Goal: Transaction & Acquisition: Purchase product/service

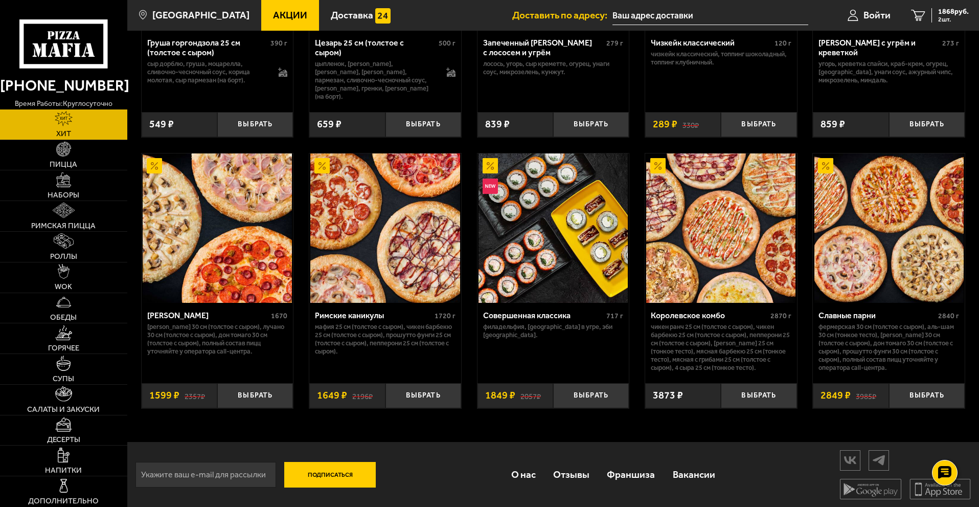
scroll to position [492, 0]
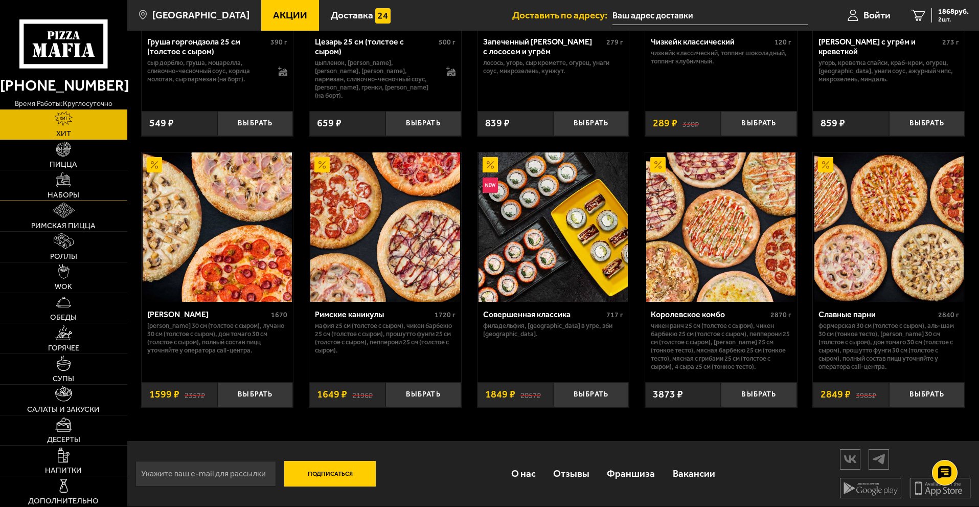
click at [76, 192] on span "Наборы" at bounding box center [64, 195] width 32 height 8
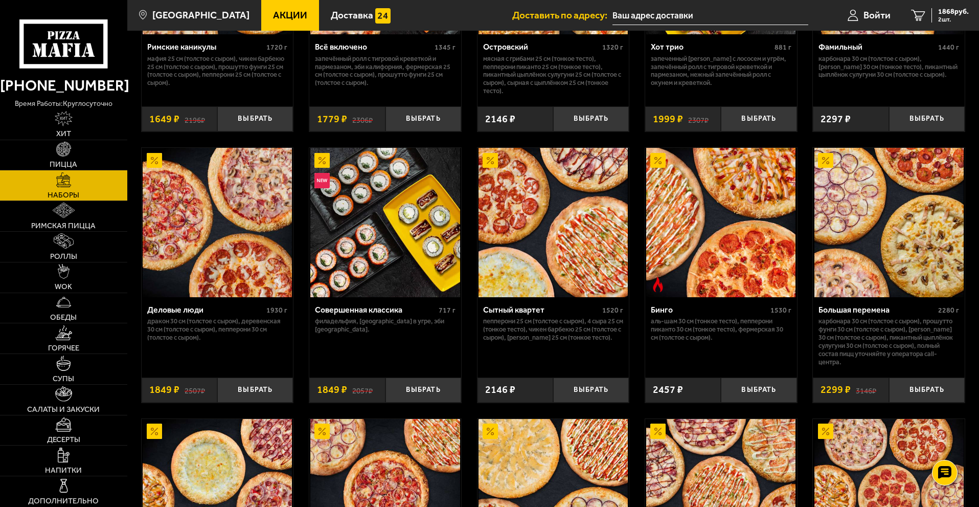
scroll to position [1022, 0]
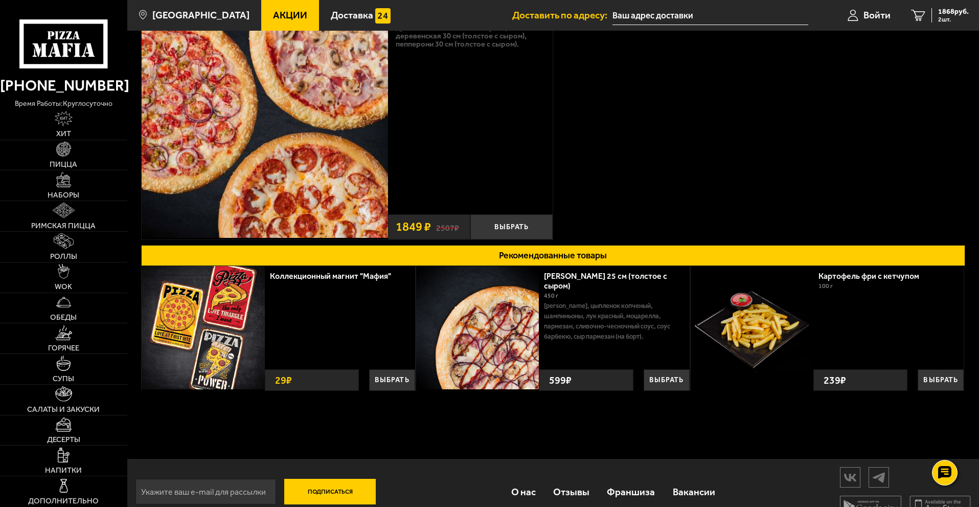
scroll to position [102, 0]
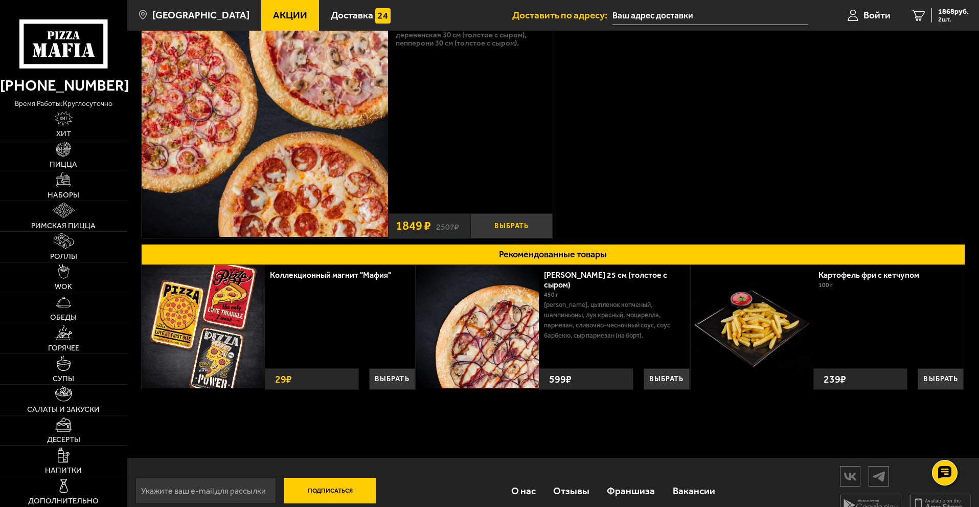
click at [517, 225] on button "Выбрать" at bounding box center [511, 225] width 82 height 25
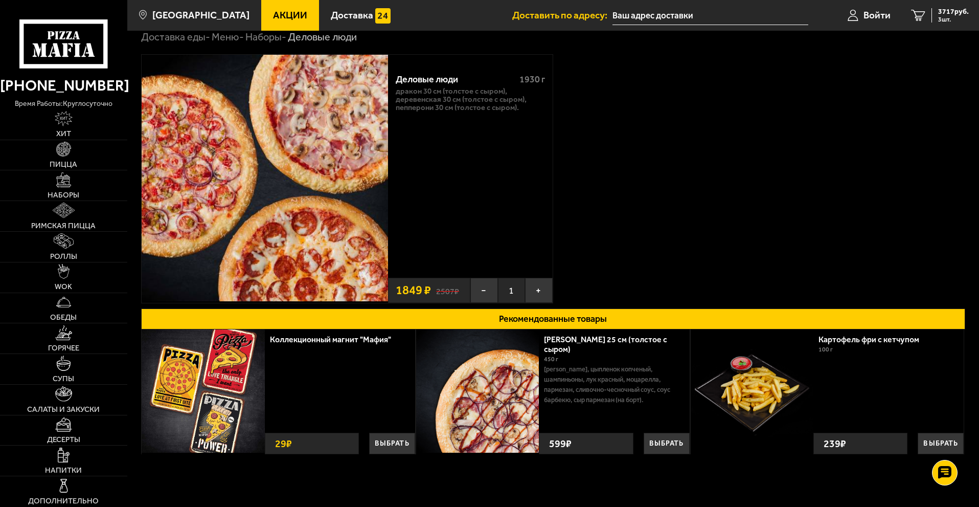
scroll to position [0, 0]
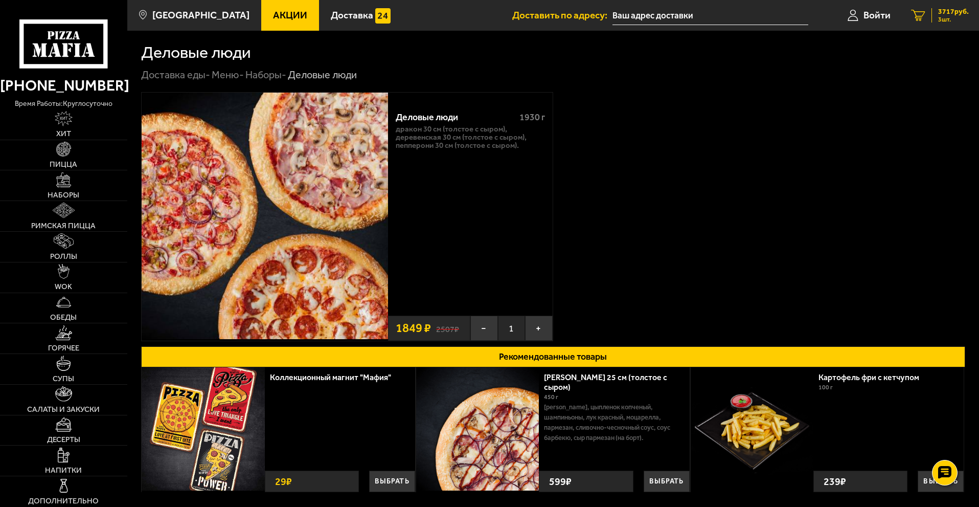
click at [945, 15] on span "3717 руб." at bounding box center [953, 11] width 31 height 7
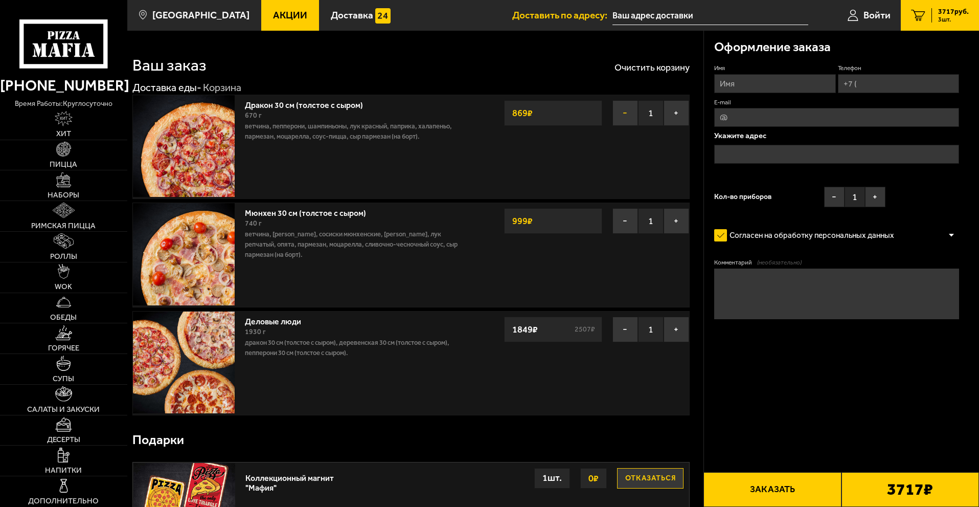
click at [615, 104] on button "−" at bounding box center [625, 113] width 26 height 26
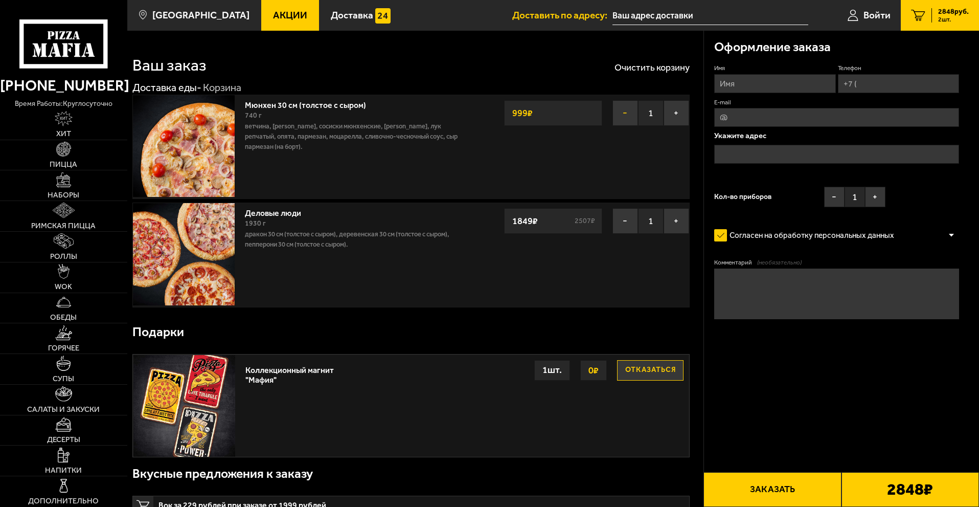
click at [618, 116] on button "−" at bounding box center [625, 113] width 26 height 26
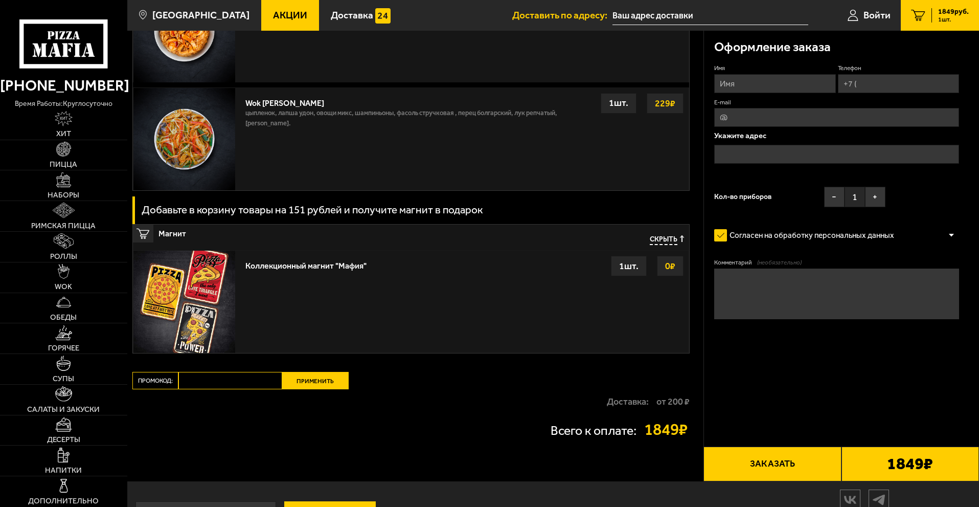
scroll to position [793, 0]
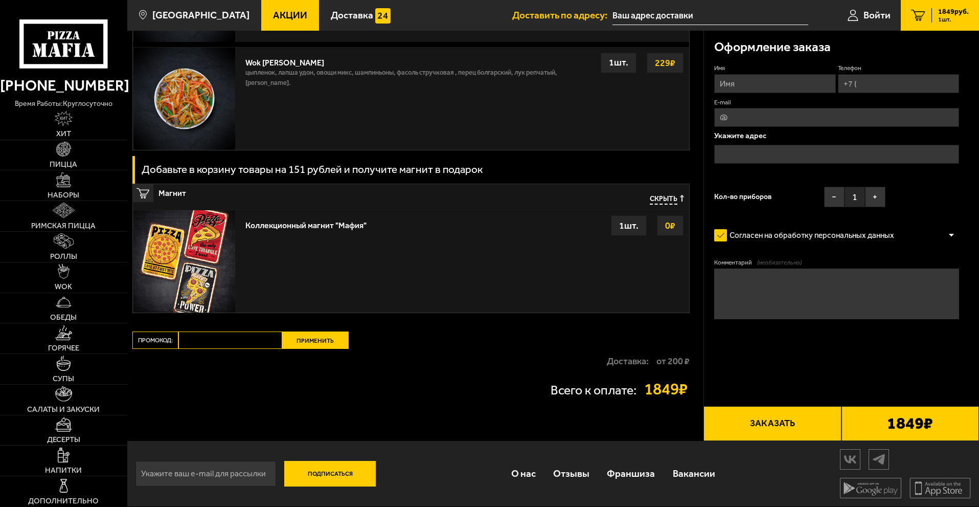
click at [243, 339] on input "Промокод:" at bounding box center [230, 339] width 104 height 17
paste input "WEEK"
type input "WEEK"
click at [311, 339] on button "Применить" at bounding box center [315, 339] width 66 height 17
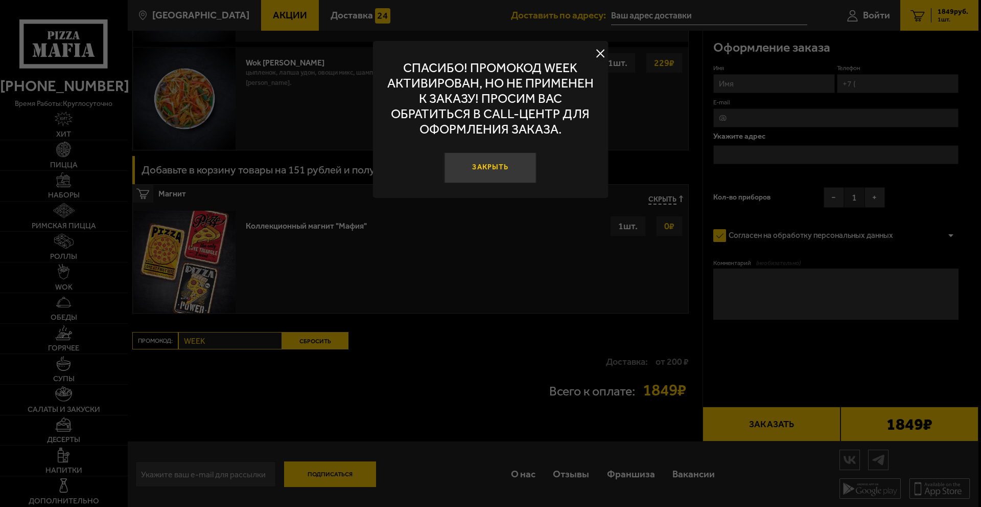
click at [486, 162] on button "Закрыть" at bounding box center [491, 167] width 92 height 31
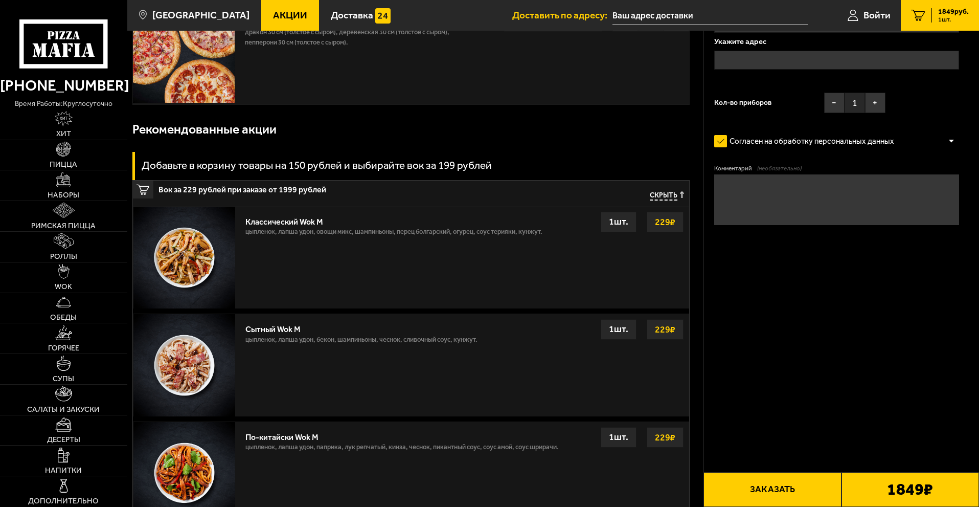
scroll to position [0, 0]
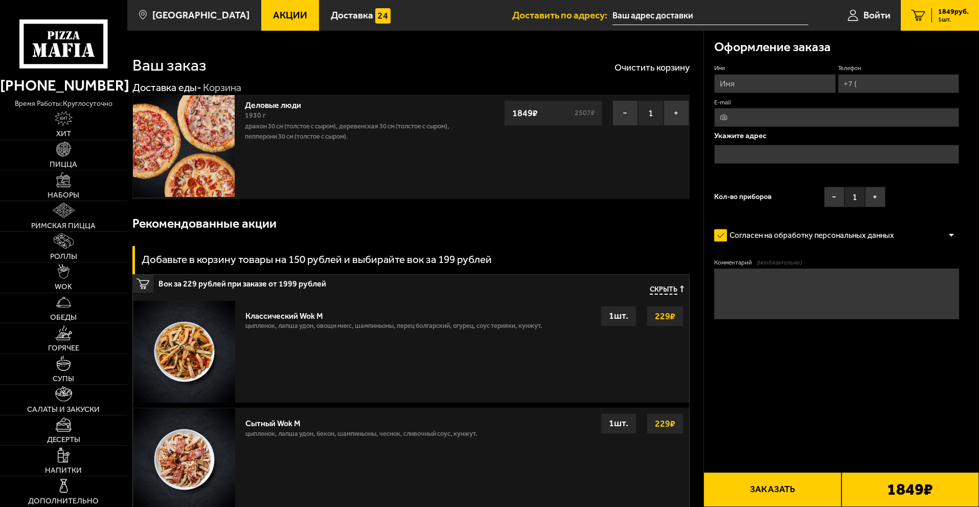
click at [784, 79] on input "Имя" at bounding box center [774, 83] width 121 height 19
click at [879, 7] on link "Войти" at bounding box center [868, 15] width 63 height 31
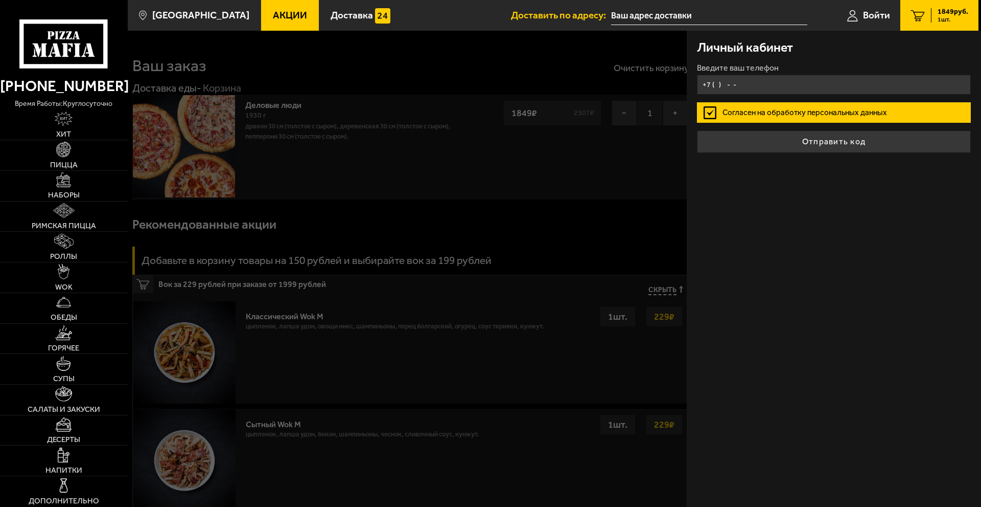
click at [758, 81] on input "+7 ( ) - -" at bounding box center [834, 85] width 274 height 20
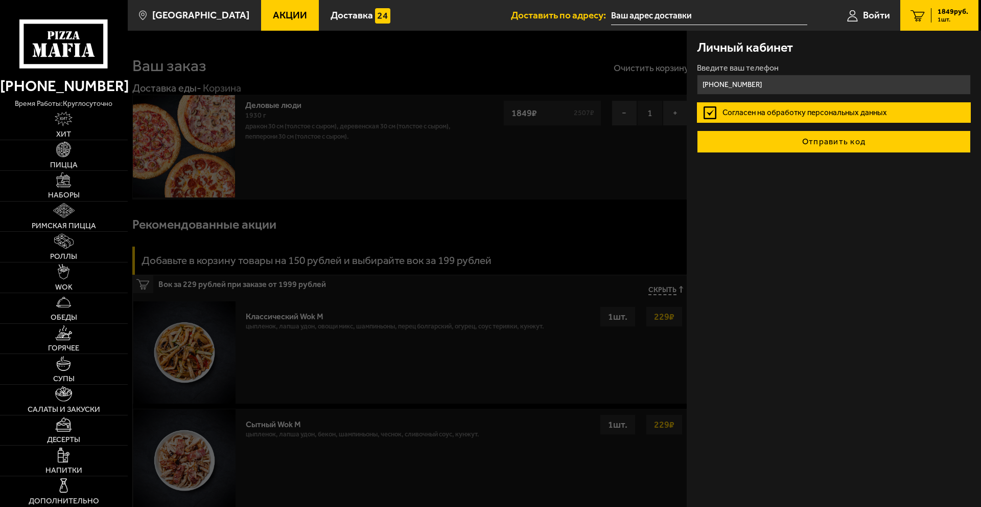
type input "+7 (911) 317-53-27"
click at [834, 142] on button "Отправить код" at bounding box center [834, 141] width 274 height 22
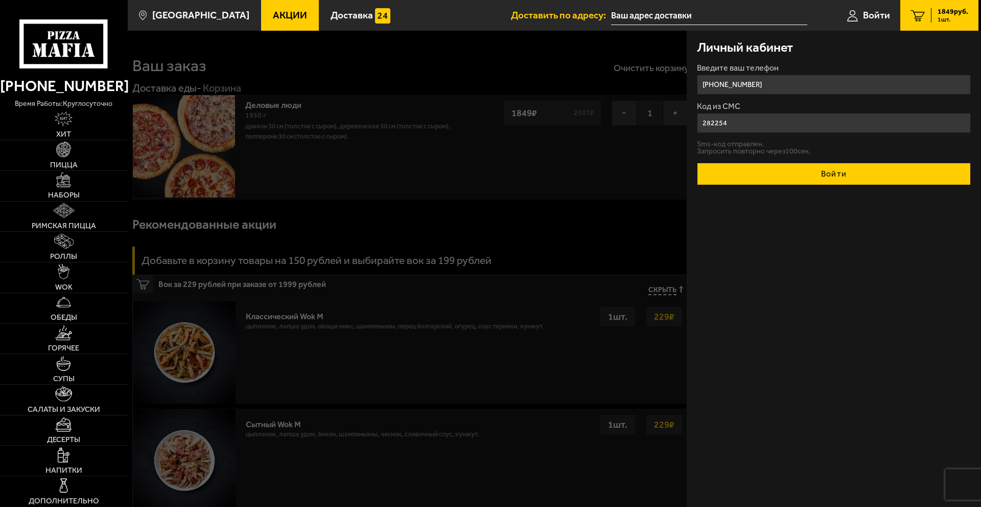
type input "282254"
click at [815, 178] on button "Войти" at bounding box center [834, 174] width 274 height 22
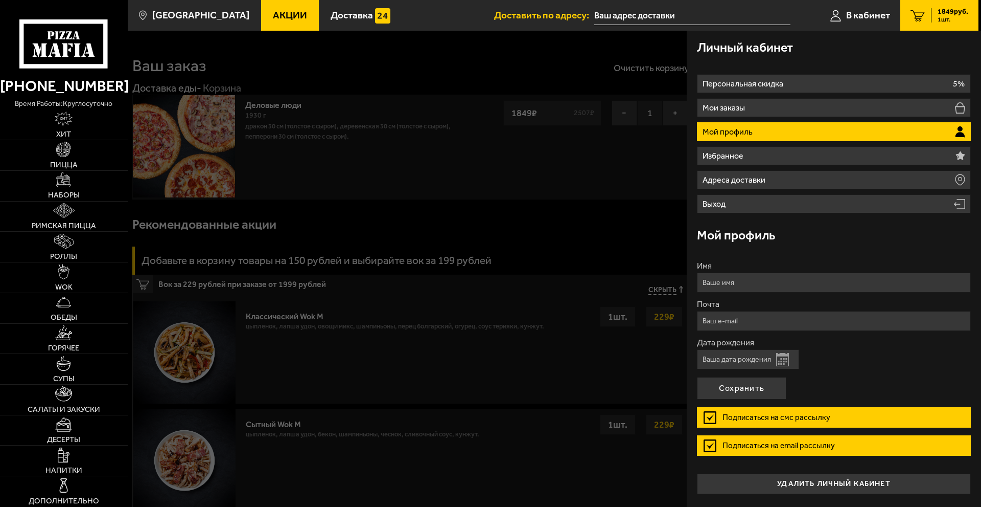
type input "+7 (911) 317-53-27"
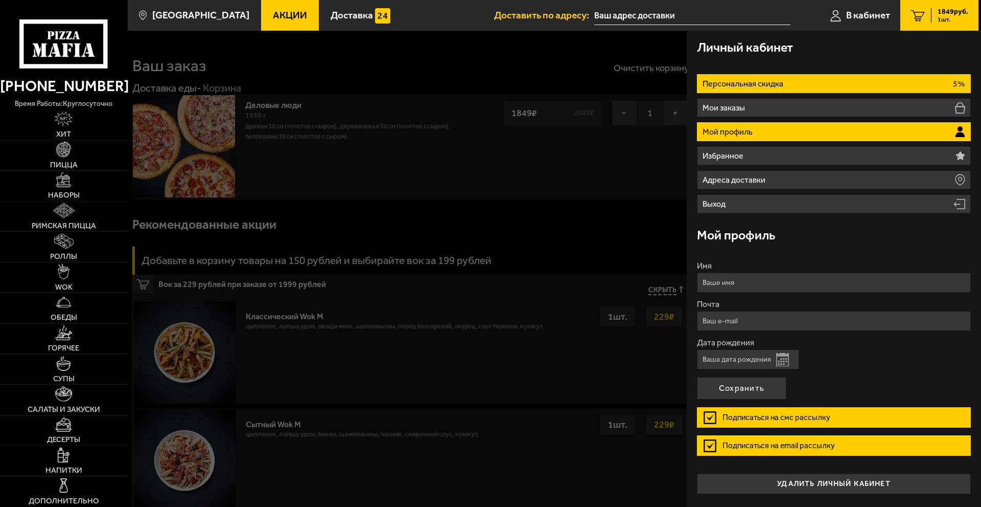
click at [802, 77] on li "Персональная скидка 5%" at bounding box center [834, 83] width 274 height 19
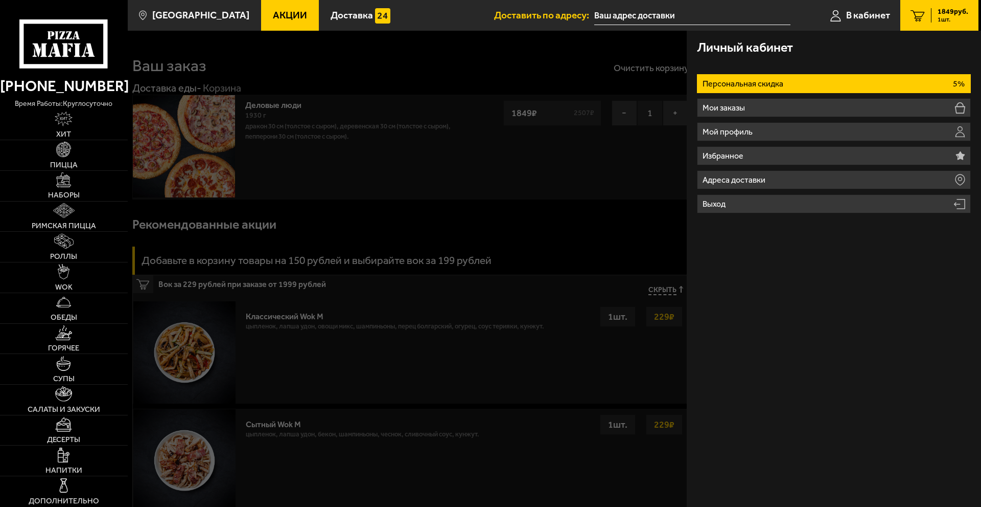
click at [801, 78] on li "Персональная скидка 5%" at bounding box center [834, 83] width 274 height 19
click at [760, 86] on p "Персональная скидка" at bounding box center [744, 84] width 83 height 8
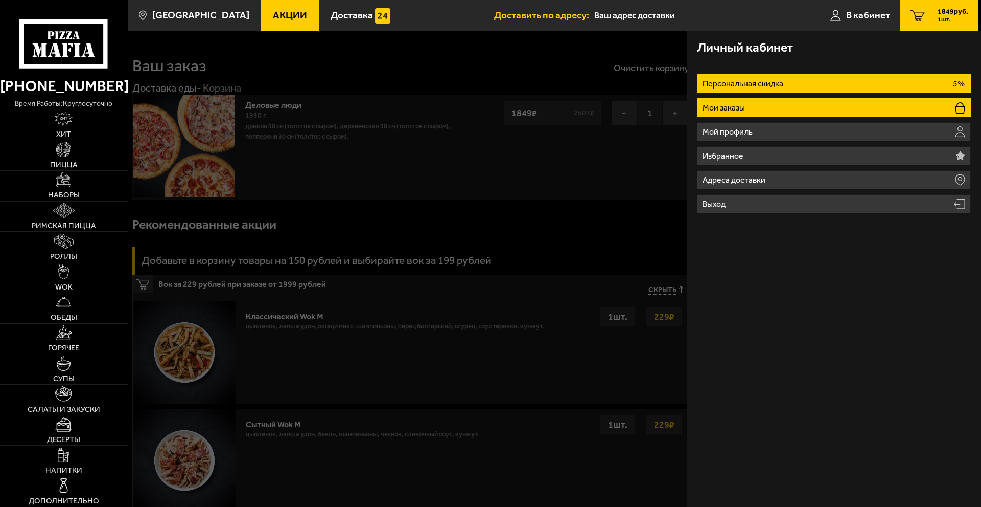
click at [767, 108] on li "Мои заказы" at bounding box center [834, 107] width 274 height 19
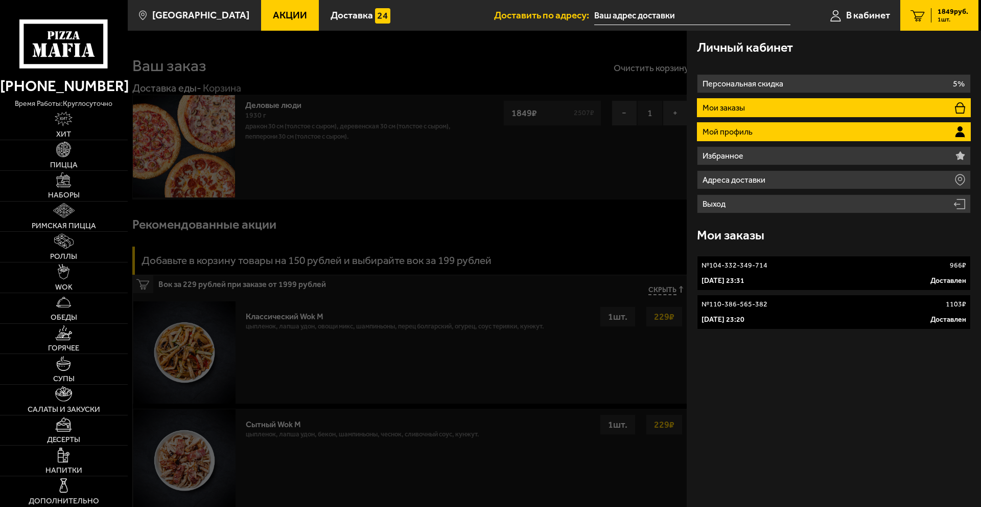
click at [752, 125] on li "Мой профиль" at bounding box center [834, 131] width 274 height 19
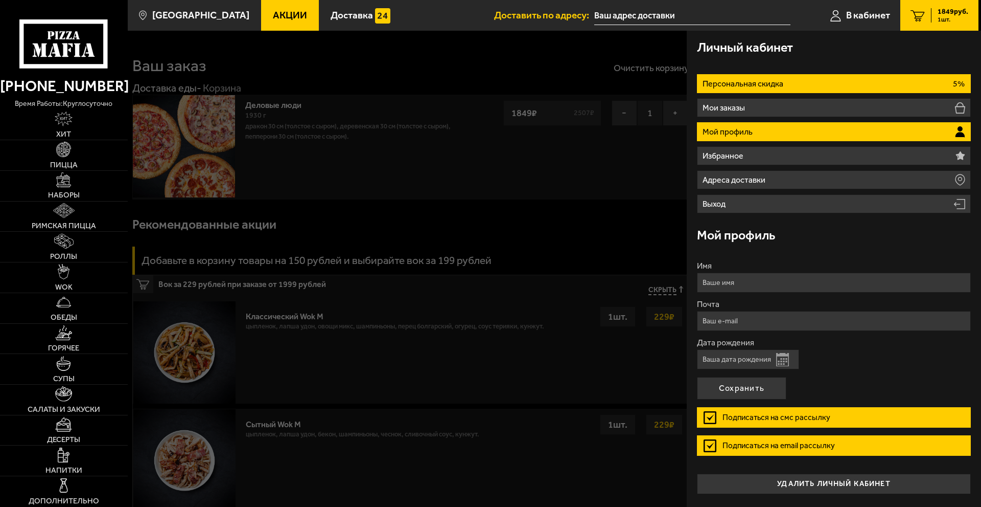
click at [765, 87] on p "Персональная скидка" at bounding box center [744, 84] width 83 height 8
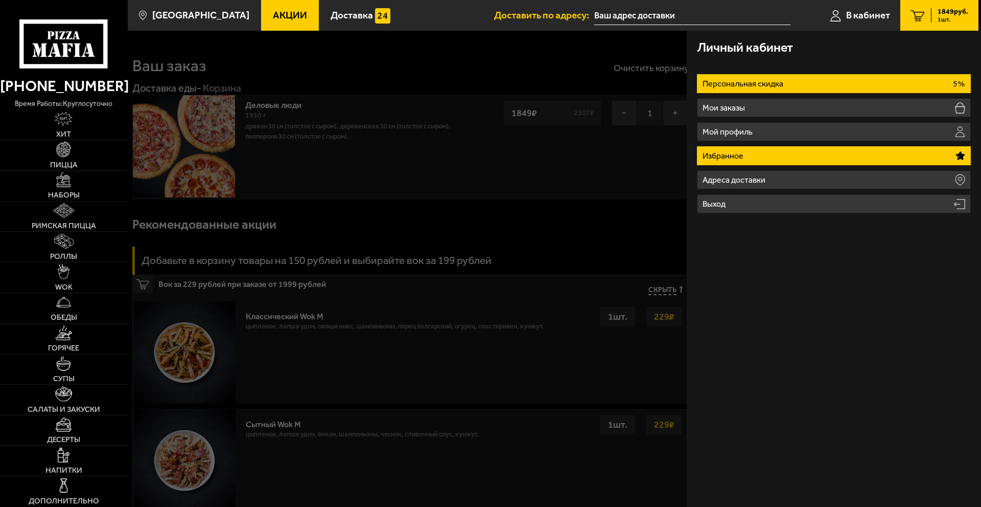
click at [754, 157] on li "Избранное" at bounding box center [834, 155] width 274 height 19
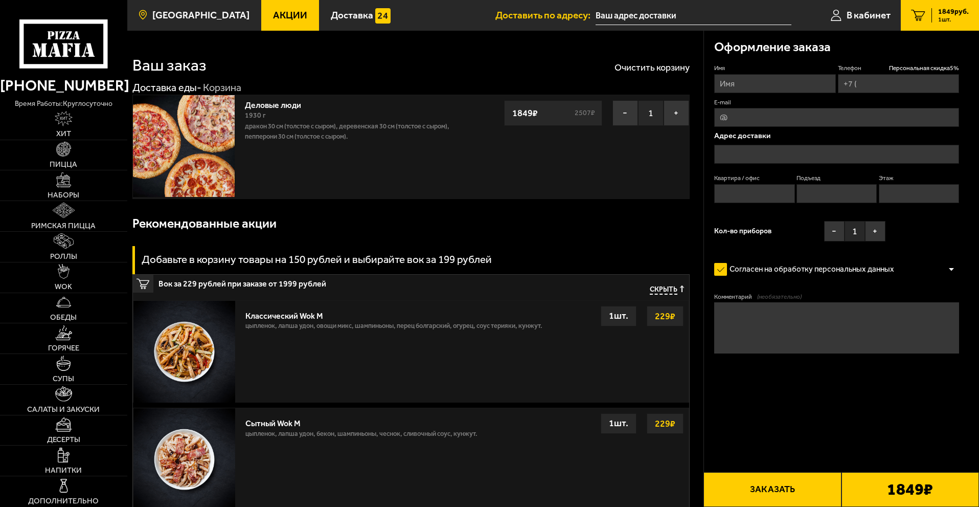
type input "+7 (911) 317-53-27"
click at [777, 89] on input "Имя" at bounding box center [774, 83] width 121 height 19
click at [792, 118] on input "E-mail" at bounding box center [836, 117] width 245 height 19
click at [778, 66] on label "Имя" at bounding box center [774, 68] width 121 height 9
click at [778, 74] on input "Имя" at bounding box center [774, 83] width 121 height 19
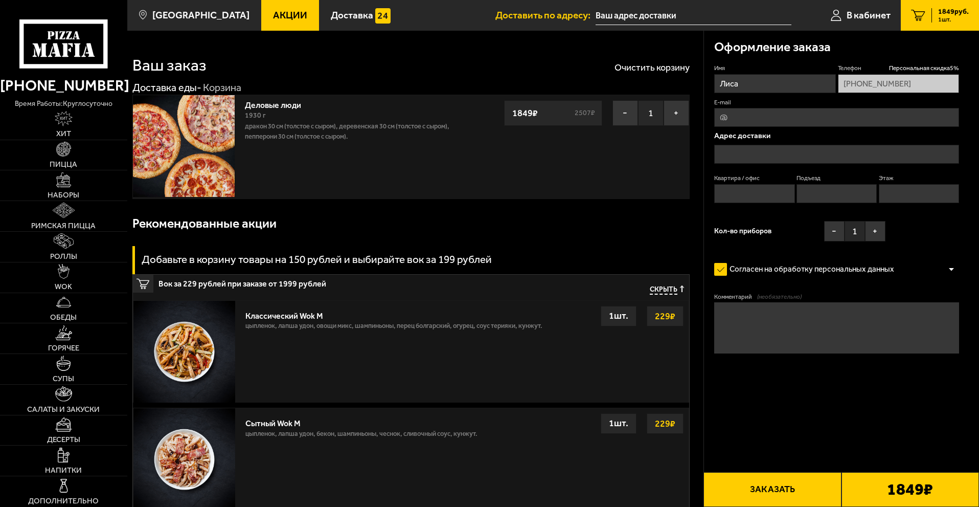
type input "Лиса"
click at [766, 112] on input "E-mail" at bounding box center [836, 117] width 245 height 19
type input "Cirillavedmak@gmail.com"
click at [779, 151] on input "text" at bounding box center [836, 154] width 245 height 19
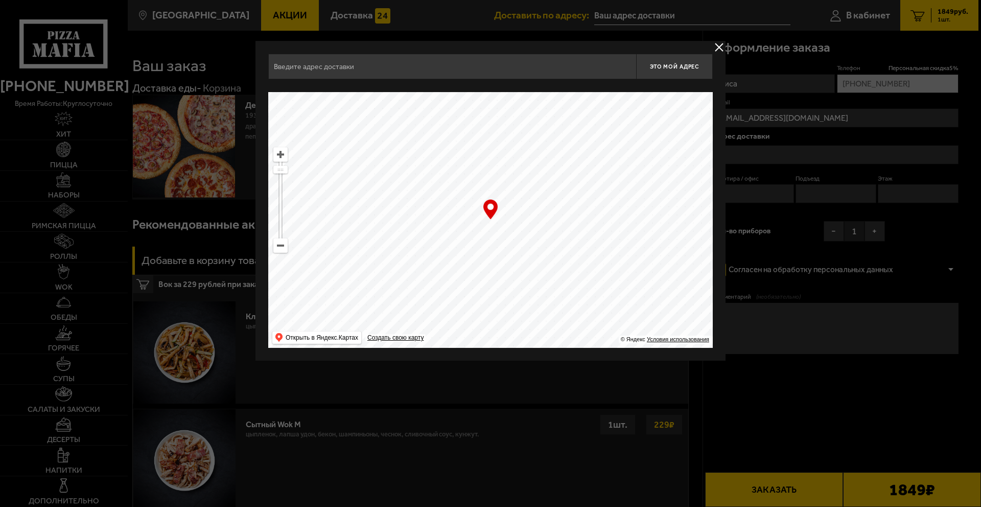
click at [449, 82] on div "Найдите адрес перетащив карту" at bounding box center [490, 85] width 445 height 13
click at [445, 64] on input "text" at bounding box center [452, 67] width 368 height 26
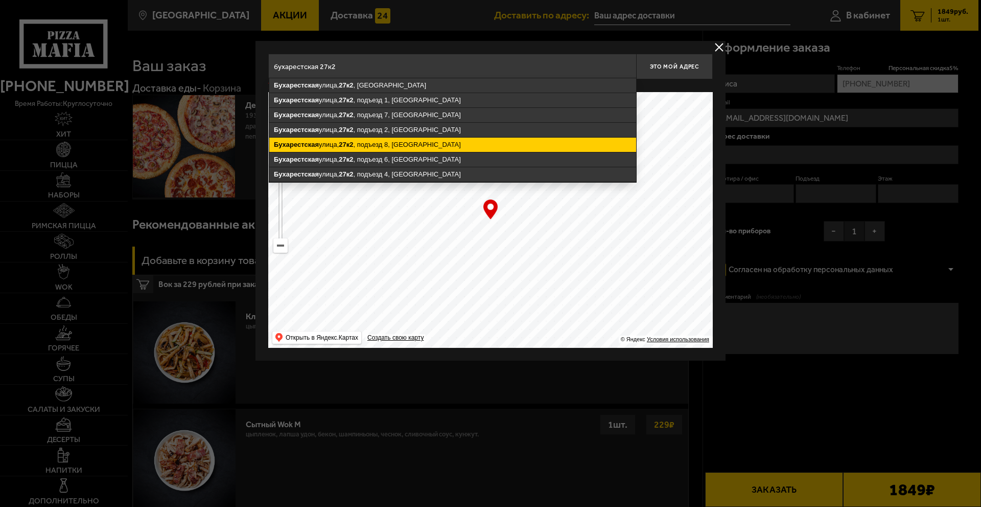
click at [461, 140] on ymaps "Бухарестская улица, 27к2 , подъезд 8, Санкт-Петербург" at bounding box center [452, 145] width 367 height 14
type input "Санкт-Петербург, Бухарестская улица, 27к2, подъезд 8"
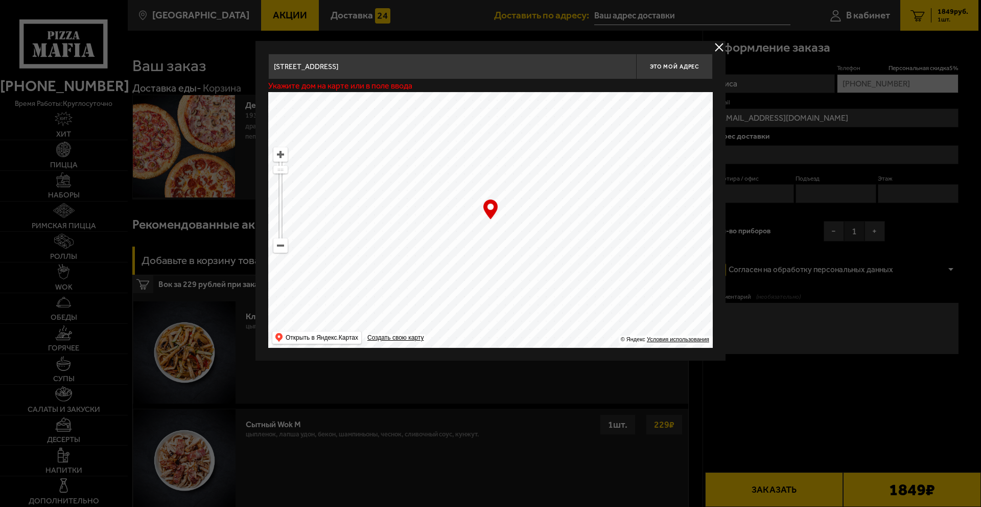
type input "Бухарестская улица, 27к2, подъезд 8"
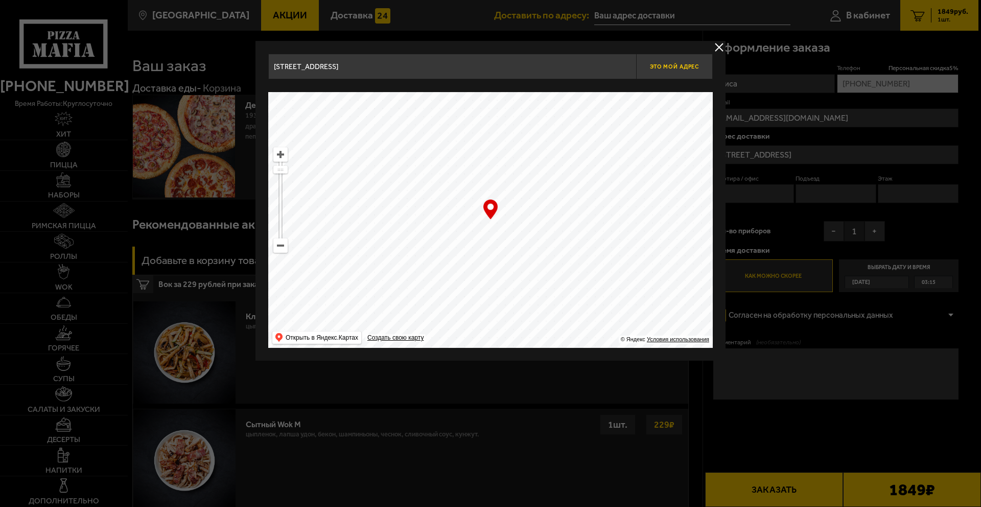
click at [686, 72] on button "Это мой адрес" at bounding box center [674, 67] width 77 height 26
type input "Бухарестская улица, 27к2, подъезд 8"
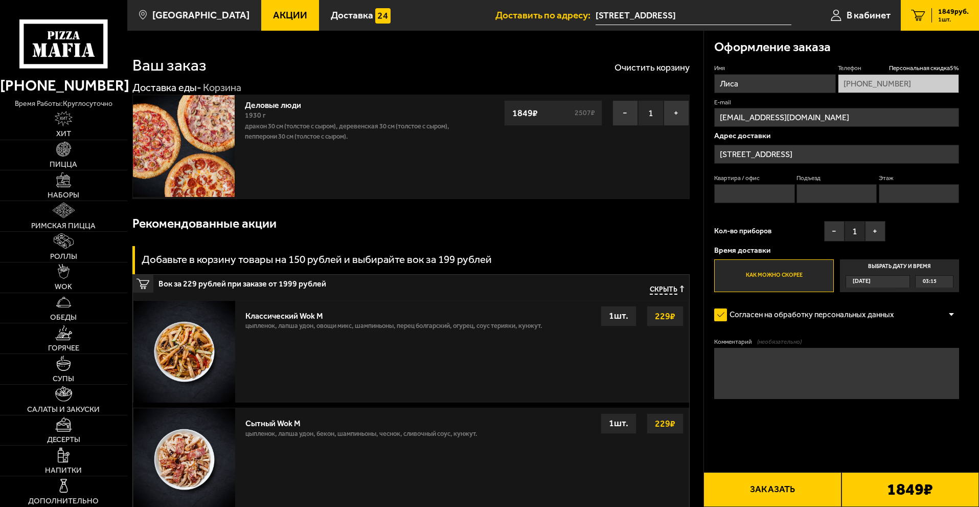
click at [775, 196] on input "Квартира / офис" at bounding box center [754, 193] width 80 height 19
type input "157"
click at [851, 192] on input "Подъезд" at bounding box center [836, 193] width 80 height 19
type input "8"
click at [952, 190] on input "Этаж" at bounding box center [919, 193] width 80 height 19
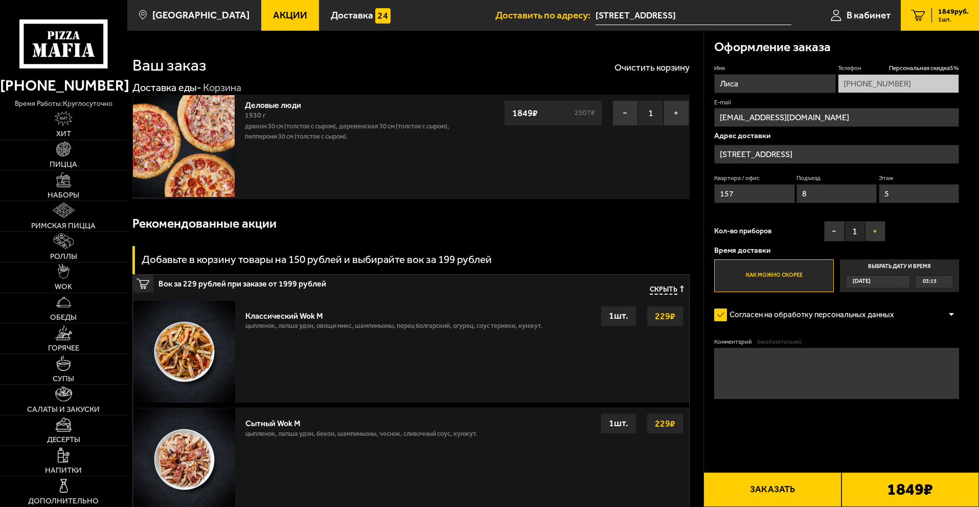
type input "5"
click at [880, 227] on button "+" at bounding box center [875, 231] width 20 height 20
click at [902, 321] on div "Согласен на обработку персональных данных" at bounding box center [836, 315] width 245 height 20
drag, startPoint x: 923, startPoint y: 307, endPoint x: 928, endPoint y: 308, distance: 5.7
click at [928, 308] on div "Согласен на обработку персональных данных" at bounding box center [836, 315] width 245 height 20
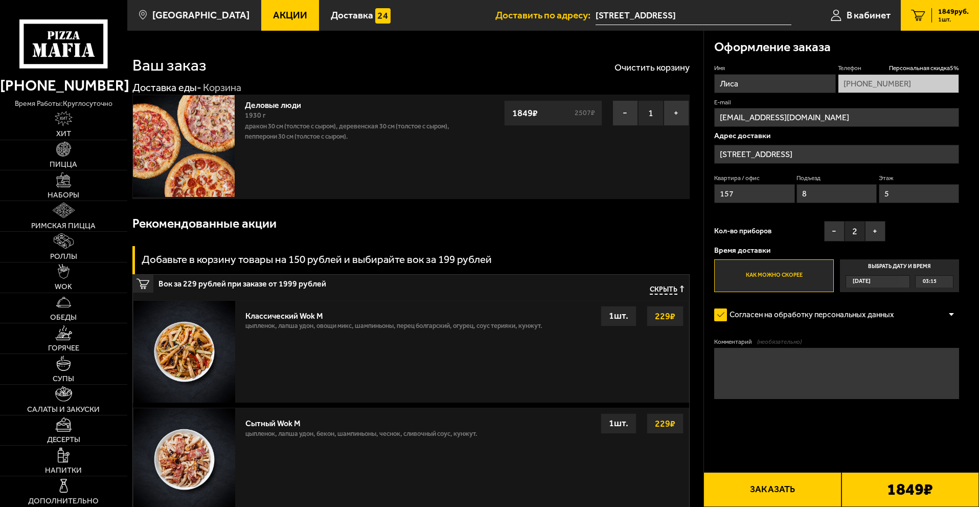
click at [944, 316] on div "Согласен на обработку персональных данных" at bounding box center [836, 315] width 245 height 20
click at [947, 313] on div at bounding box center [951, 315] width 15 height 8
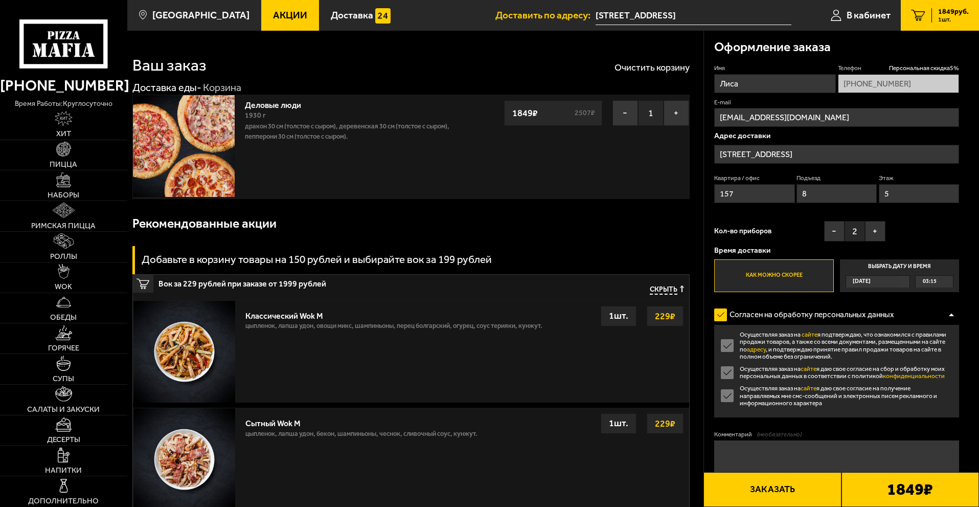
click at [725, 395] on label "Осуществляя заказ на сайте я даю свое согласие на получение направляемых мне см…" at bounding box center [836, 395] width 245 height 22
click at [0, 0] on input "Осуществляя заказ на сайте я даю свое согласие на получение направляемых мне см…" at bounding box center [0, 0] width 0 height 0
click at [947, 325] on div "Согласен на обработку персональных данных" at bounding box center [836, 315] width 245 height 20
click at [948, 318] on div at bounding box center [951, 315] width 15 height 8
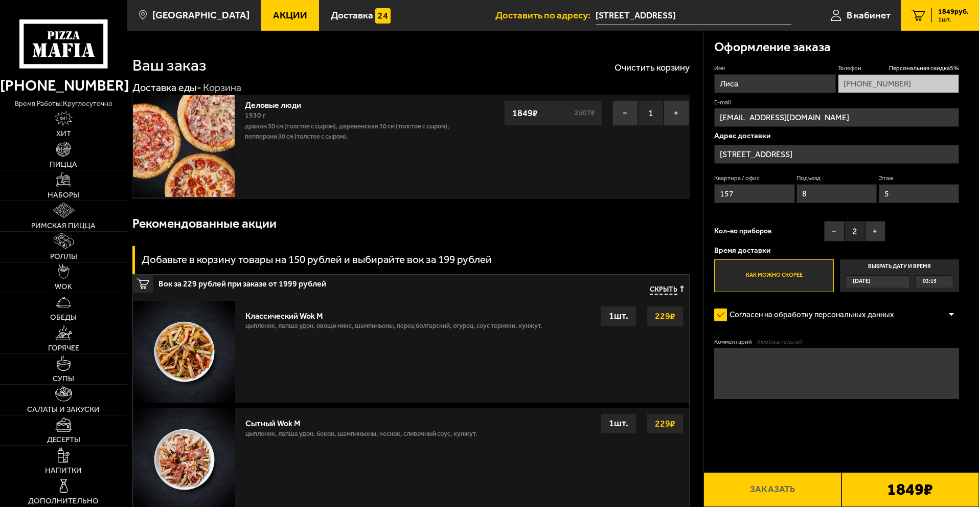
click at [934, 495] on div "1849 ₽" at bounding box center [910, 489] width 138 height 35
click at [782, 256] on div "Время доставки Как можно скорее Выбрать дату и время Сегодня 03:15" at bounding box center [836, 268] width 245 height 45
click at [785, 263] on label "Как можно скорее" at bounding box center [773, 275] width 119 height 33
click at [0, 0] on input "Как можно скорее" at bounding box center [0, 0] width 0 height 0
click at [791, 281] on label "Как можно скорее" at bounding box center [773, 275] width 119 height 33
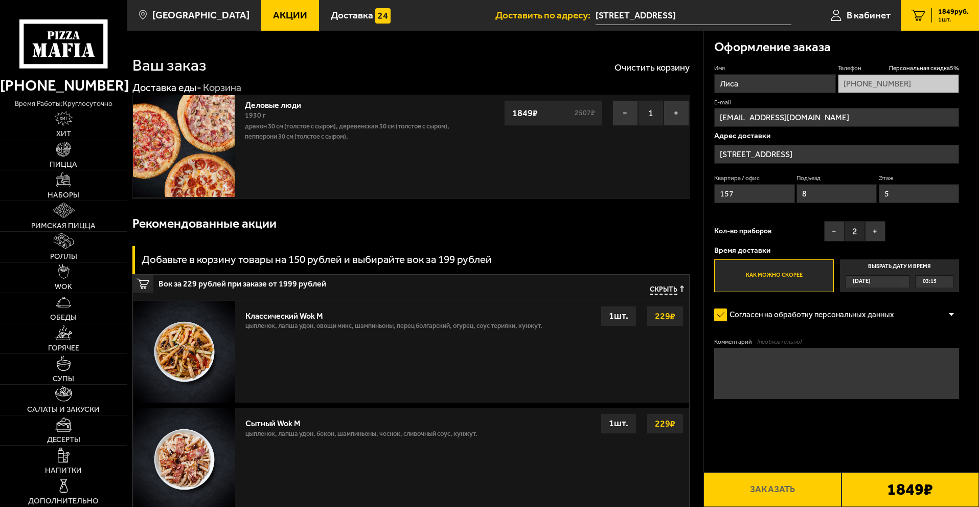
click at [0, 0] on input "Как можно скорее" at bounding box center [0, 0] width 0 height 0
click at [857, 324] on label "Согласен на обработку персональных данных" at bounding box center [809, 315] width 190 height 20
click at [0, 0] on input "Согласен на обработку персональных данных" at bounding box center [0, 0] width 0 height 0
click at [876, 317] on label "Согласен на обработку персональных данных" at bounding box center [809, 315] width 190 height 20
click at [0, 0] on input "Согласен на обработку персональных данных" at bounding box center [0, 0] width 0 height 0
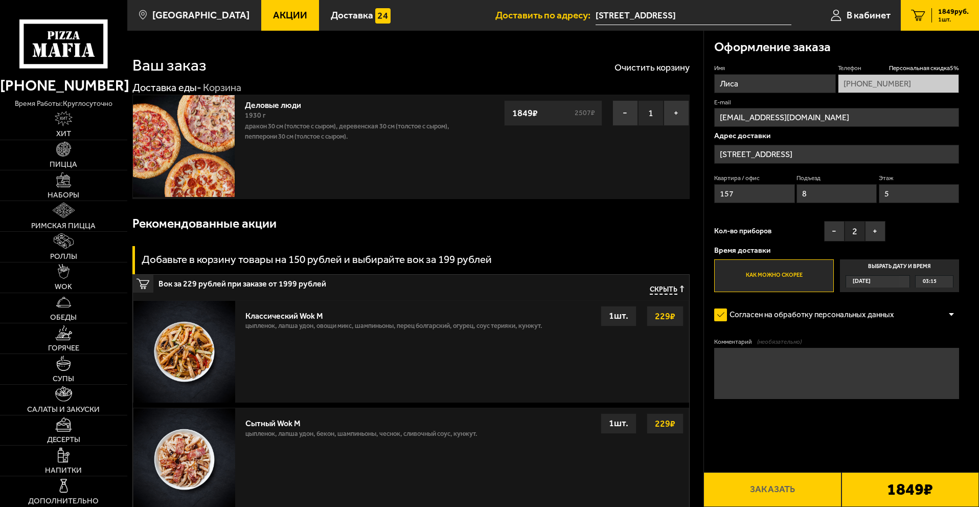
click at [947, 318] on div at bounding box center [951, 315] width 15 height 8
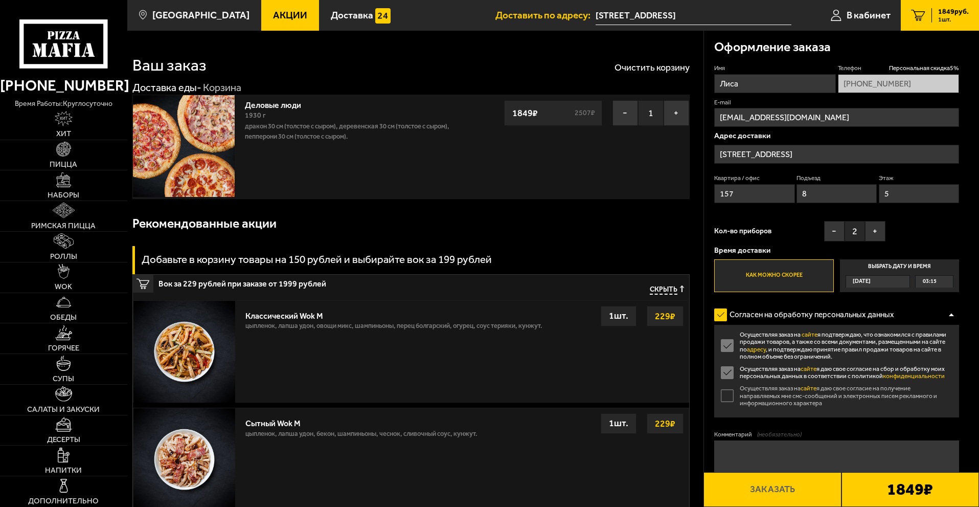
click at [724, 395] on label "Осуществляя заказ на сайте я даю свое согласие на получение направляемых мне см…" at bounding box center [836, 395] width 245 height 22
click at [0, 0] on input "Осуществляя заказ на сайте я даю свое согласие на получение направляемых мне см…" at bounding box center [0, 0] width 0 height 0
click at [745, 485] on button "Заказать" at bounding box center [772, 489] width 138 height 35
click at [767, 490] on button "Заказать" at bounding box center [772, 489] width 138 height 35
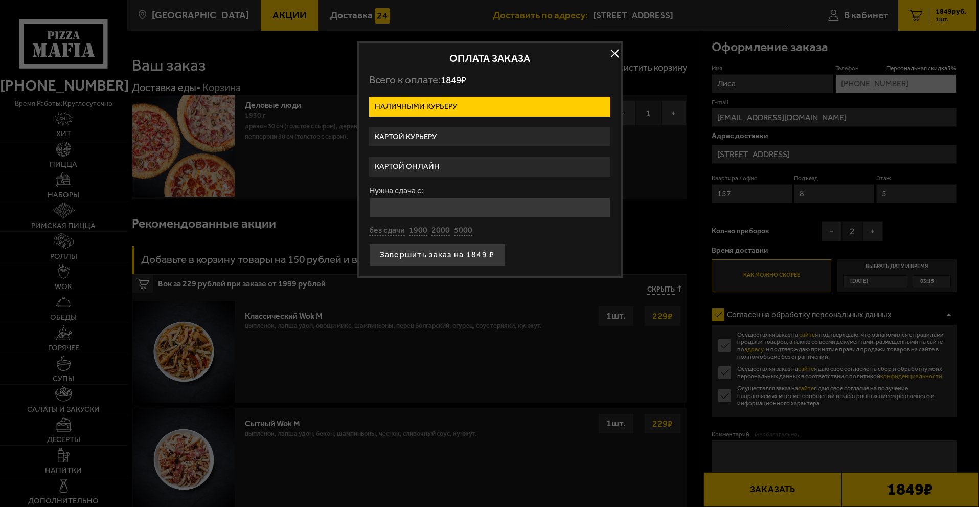
drag, startPoint x: 768, startPoint y: 490, endPoint x: 780, endPoint y: 452, distance: 39.8
click at [768, 491] on div at bounding box center [489, 253] width 979 height 507
click at [615, 56] on button "button" at bounding box center [615, 53] width 15 height 15
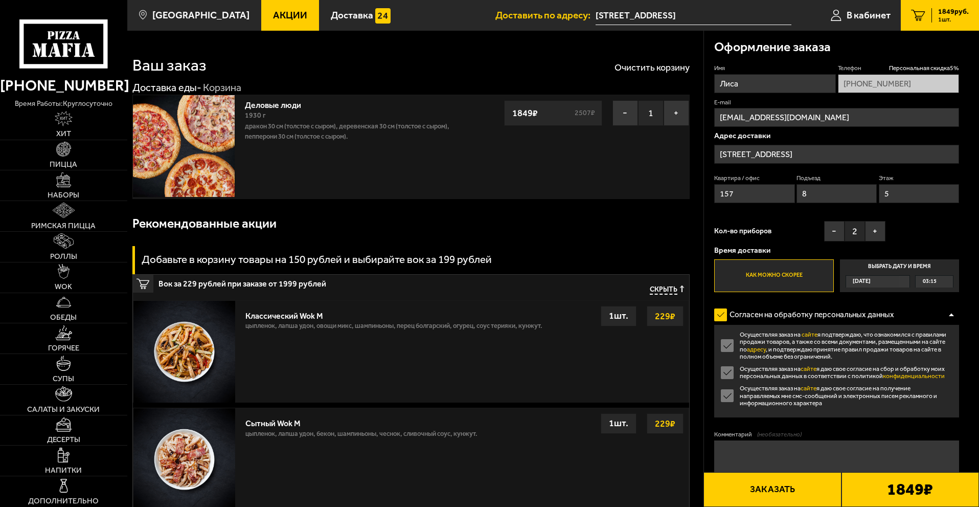
click at [730, 400] on label "Осуществляя заказ на сайте я даю свое согласие на получение направляемых мне см…" at bounding box center [836, 395] width 245 height 22
click at [0, 0] on input "Осуществляя заказ на сайте я даю свое согласие на получение направляемых мне см…" at bounding box center [0, 0] width 0 height 0
click at [728, 393] on label "Осуществляя заказ на сайте я даю свое согласие на получение направляемых мне см…" at bounding box center [836, 395] width 245 height 22
click at [0, 0] on input "Осуществляя заказ на сайте я даю свое согласие на получение направляемых мне см…" at bounding box center [0, 0] width 0 height 0
drag, startPoint x: 742, startPoint y: 475, endPoint x: 751, endPoint y: 485, distance: 13.0
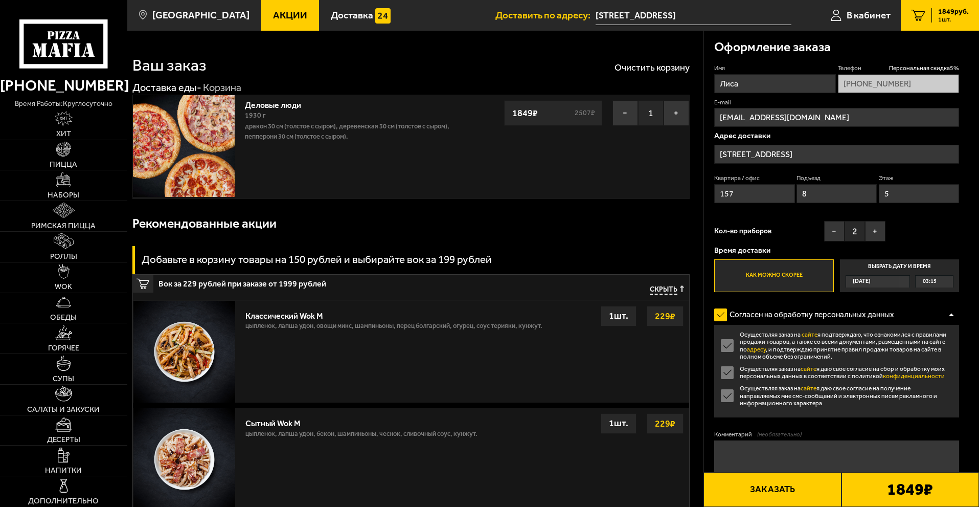
click at [743, 475] on button "Заказать" at bounding box center [772, 489] width 138 height 35
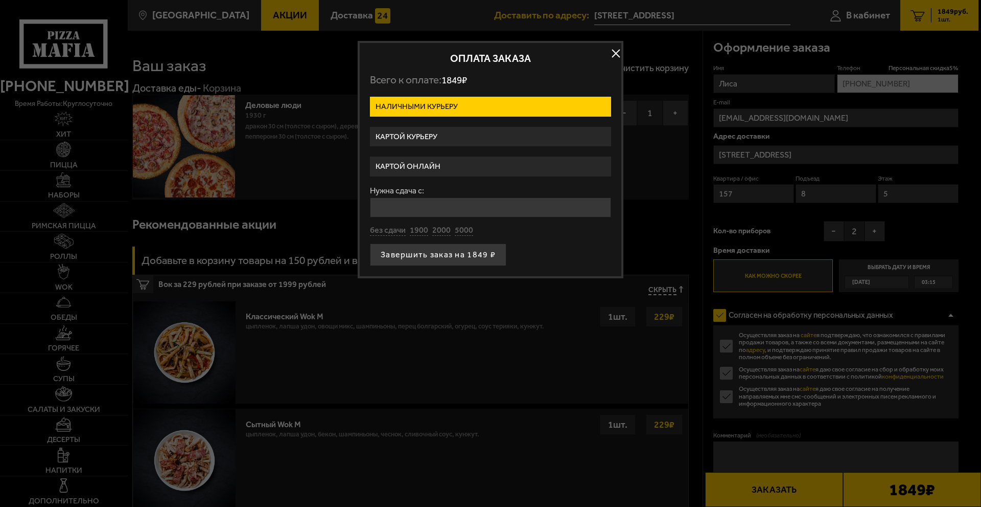
click at [456, 132] on label "Картой курьеру" at bounding box center [490, 137] width 241 height 20
click at [0, 0] on input "Картой курьеру" at bounding box center [0, 0] width 0 height 0
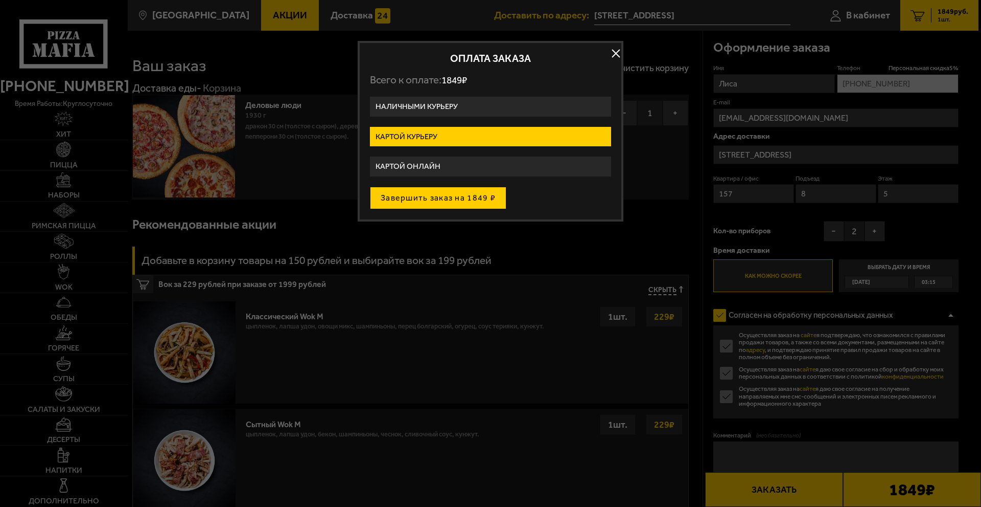
click at [452, 200] on button "Завершить заказ на 1849 ₽" at bounding box center [438, 198] width 136 height 22
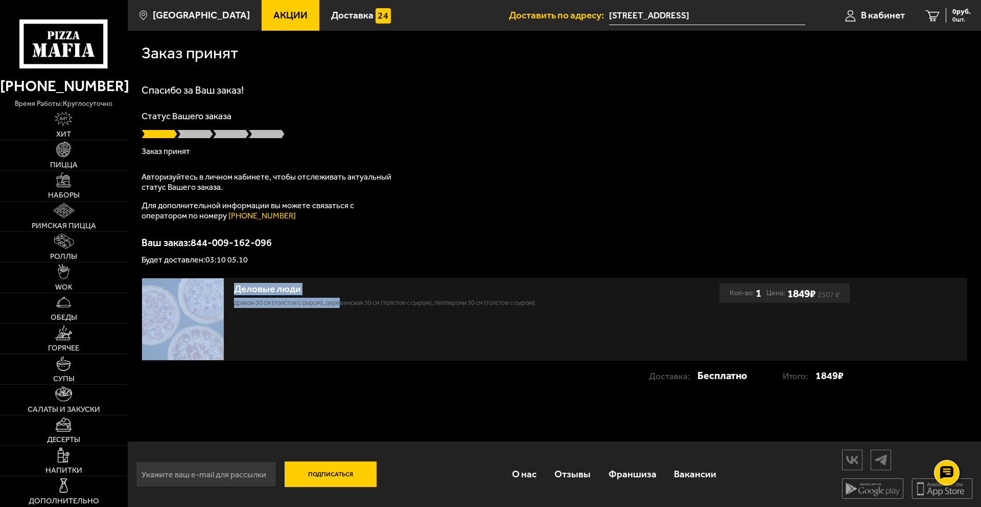
drag, startPoint x: 345, startPoint y: 304, endPoint x: 189, endPoint y: 284, distance: 157.2
click at [190, 285] on div "Деловые люди Дракон 30 см (толстое с сыром), Деревенская 30 см (толстое с сыром…" at bounding box center [431, 319] width 578 height 82
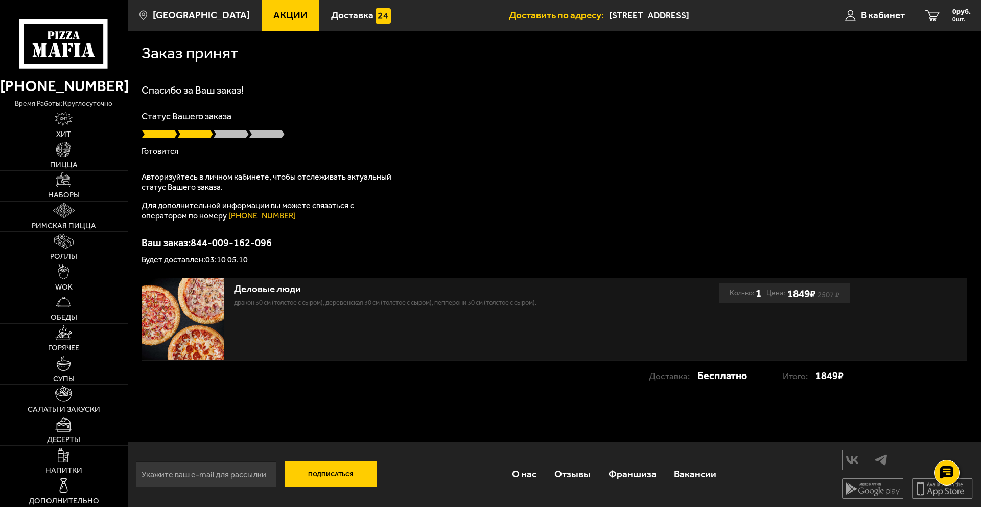
click at [494, 166] on div "Спасибо за Ваш заказ! Статус Вашего заказа Готовится Авторизуйтесь в личном каб…" at bounding box center [555, 174] width 826 height 179
